Goal: Transaction & Acquisition: Purchase product/service

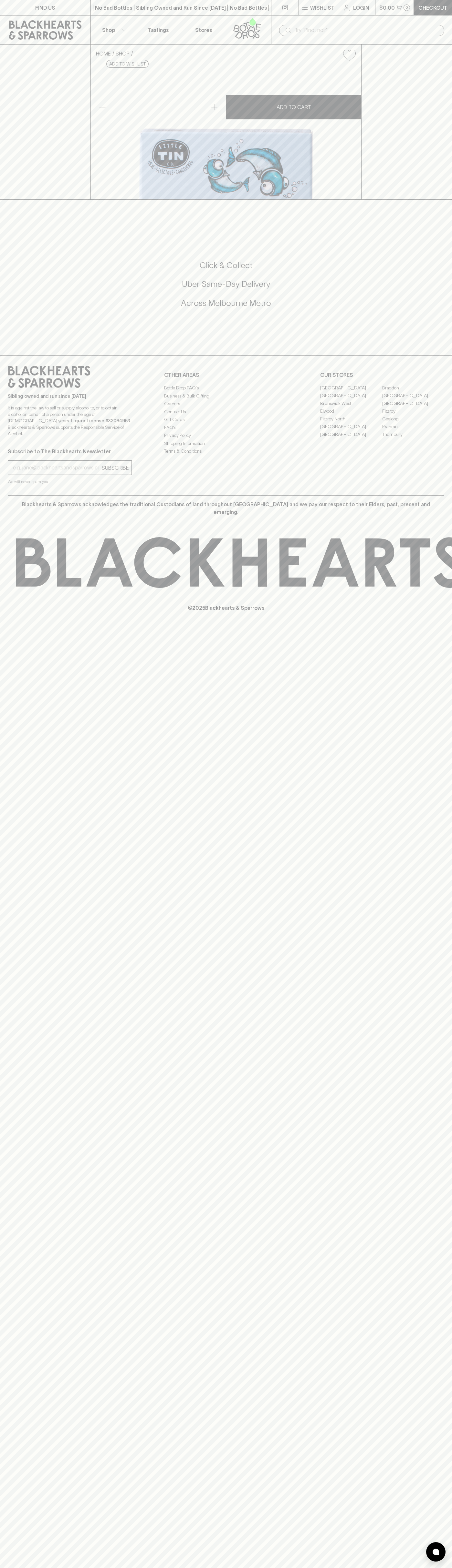
click at [430, 13] on link "Checkout" at bounding box center [432, 8] width 38 height 15
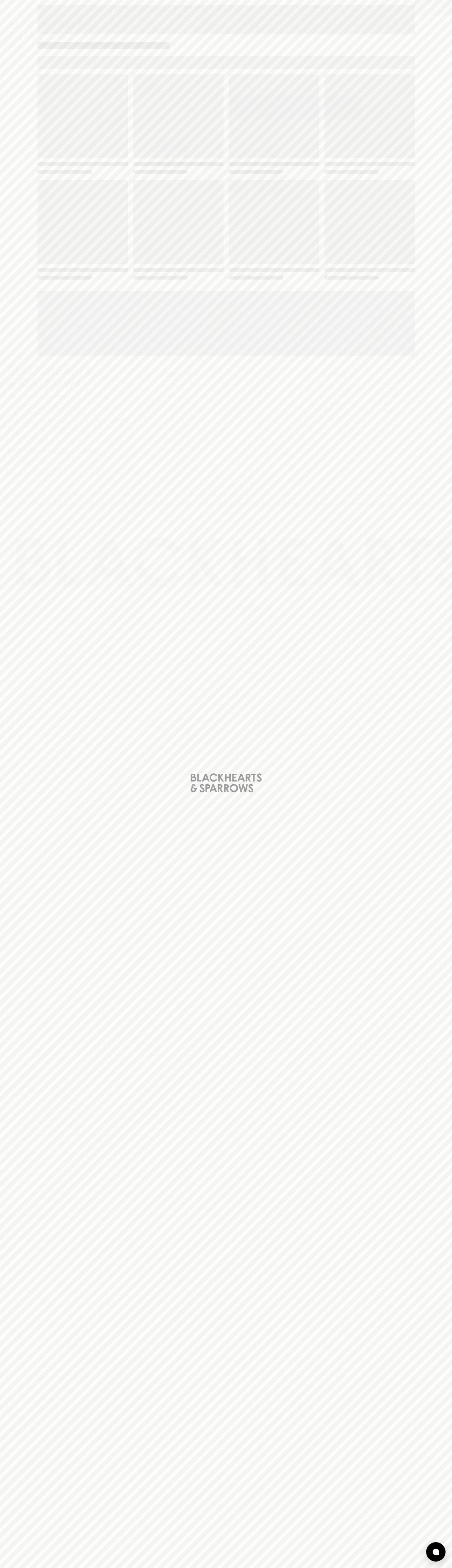
click at [442, 397] on div "Loading" at bounding box center [226, 784] width 452 height 1568
click at [255, 1567] on html "FIND US | No Bad Bottles | Sibling Owned and Run Since 2006 | No Bad Bottles | …" at bounding box center [226, 784] width 452 height 1568
click at [27, 1006] on div "Loading" at bounding box center [226, 784] width 452 height 1568
